Goal: Transaction & Acquisition: Download file/media

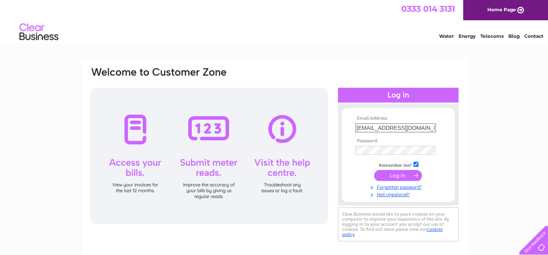
type input "gibsonri53@gmail.com"
click at [406, 179] on input "submit" at bounding box center [398, 174] width 48 height 11
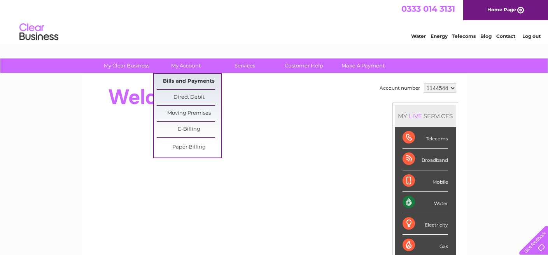
click at [190, 79] on link "Bills and Payments" at bounding box center [189, 82] width 64 height 16
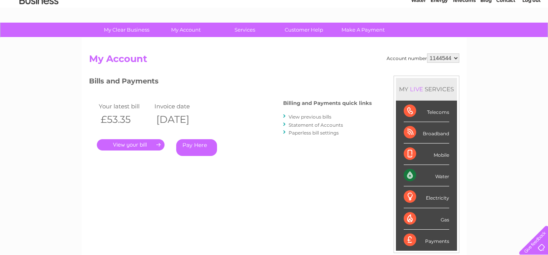
scroll to position [39, 0]
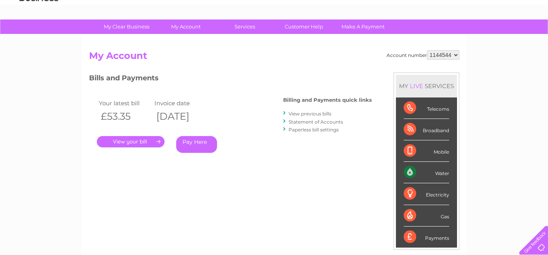
click at [315, 111] on link "View previous bills" at bounding box center [310, 114] width 43 height 6
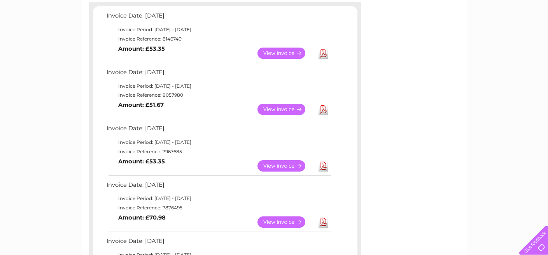
scroll to position [139, 0]
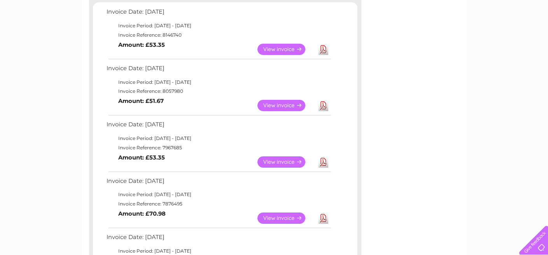
click at [323, 217] on link "Download" at bounding box center [324, 217] width 10 height 11
click at [325, 161] on link "Download" at bounding box center [324, 161] width 10 height 11
click at [323, 105] on link "Download" at bounding box center [324, 105] width 10 height 11
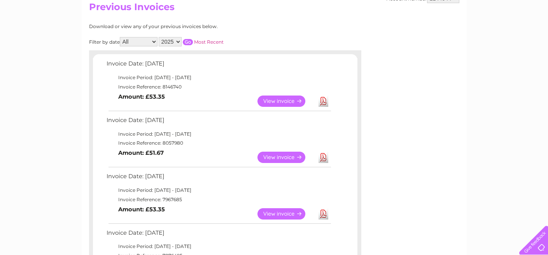
scroll to position [78, 0]
